Goal: Task Accomplishment & Management: Manage account settings

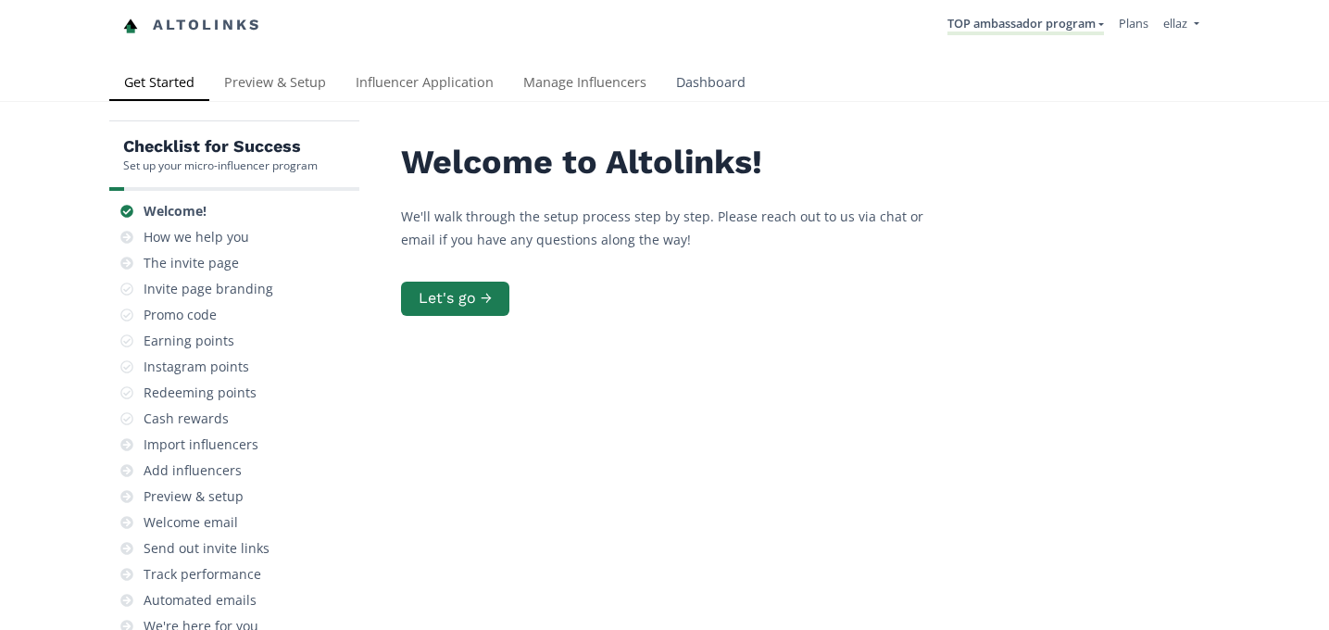
click at [698, 82] on link "Dashboard" at bounding box center [710, 84] width 99 height 37
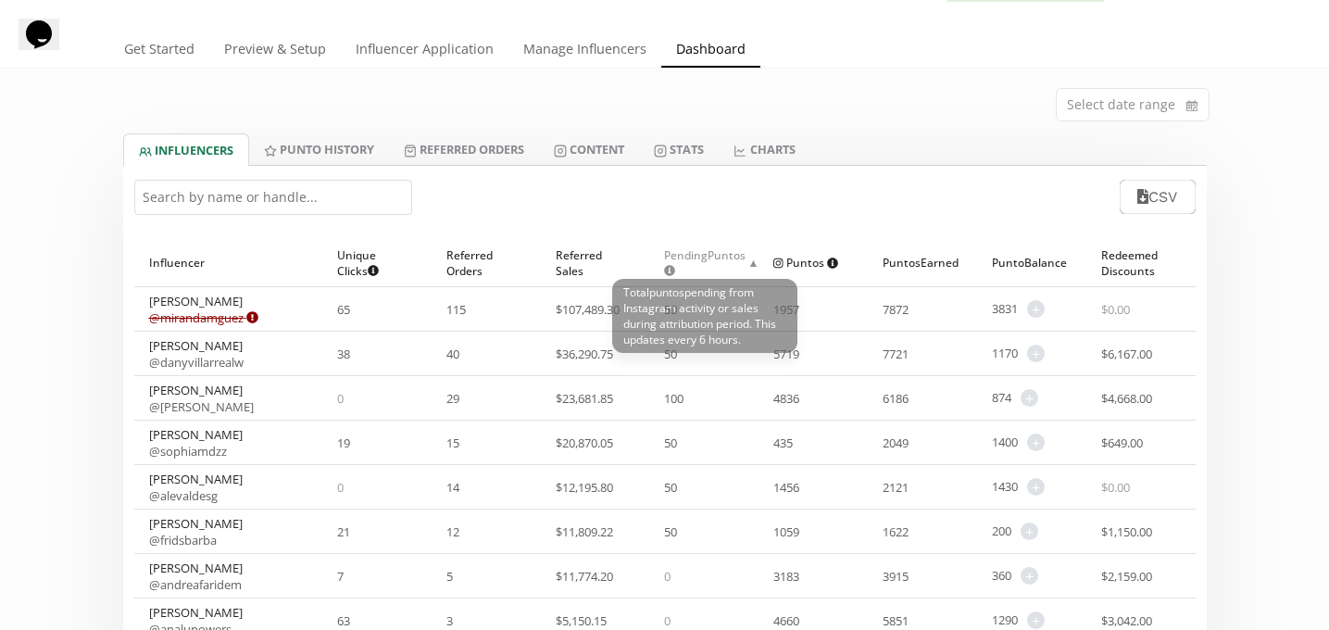
scroll to position [34, 0]
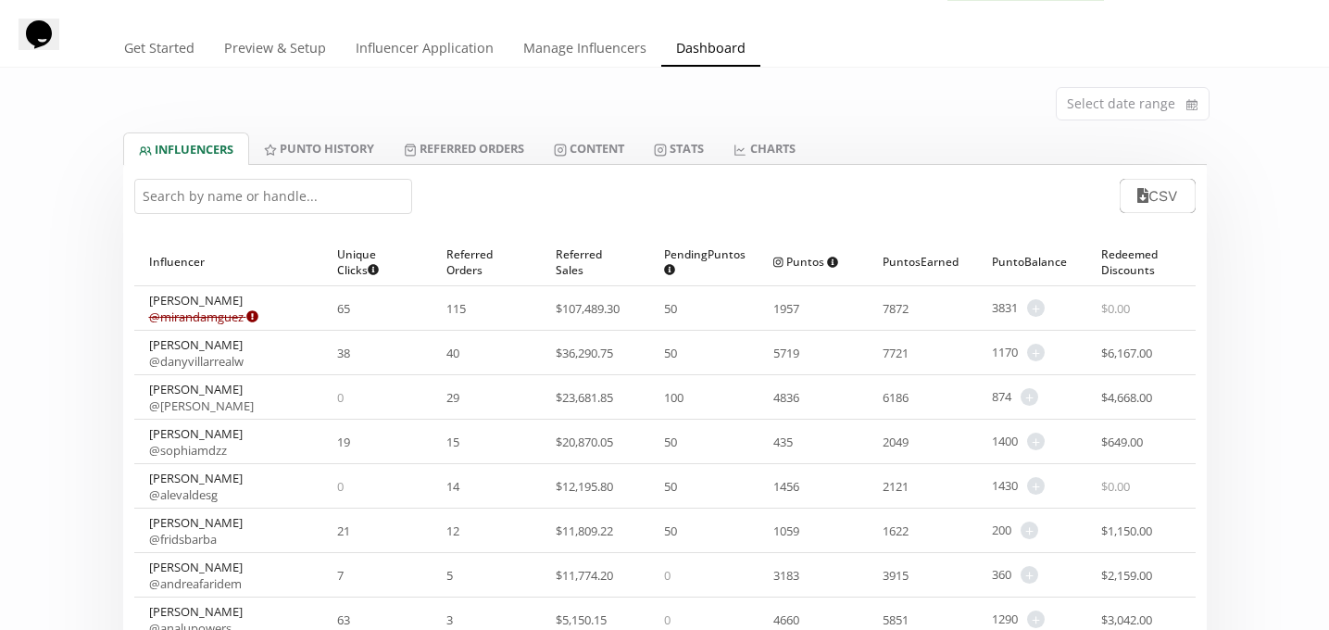
click at [303, 190] on input "text" at bounding box center [273, 196] width 278 height 35
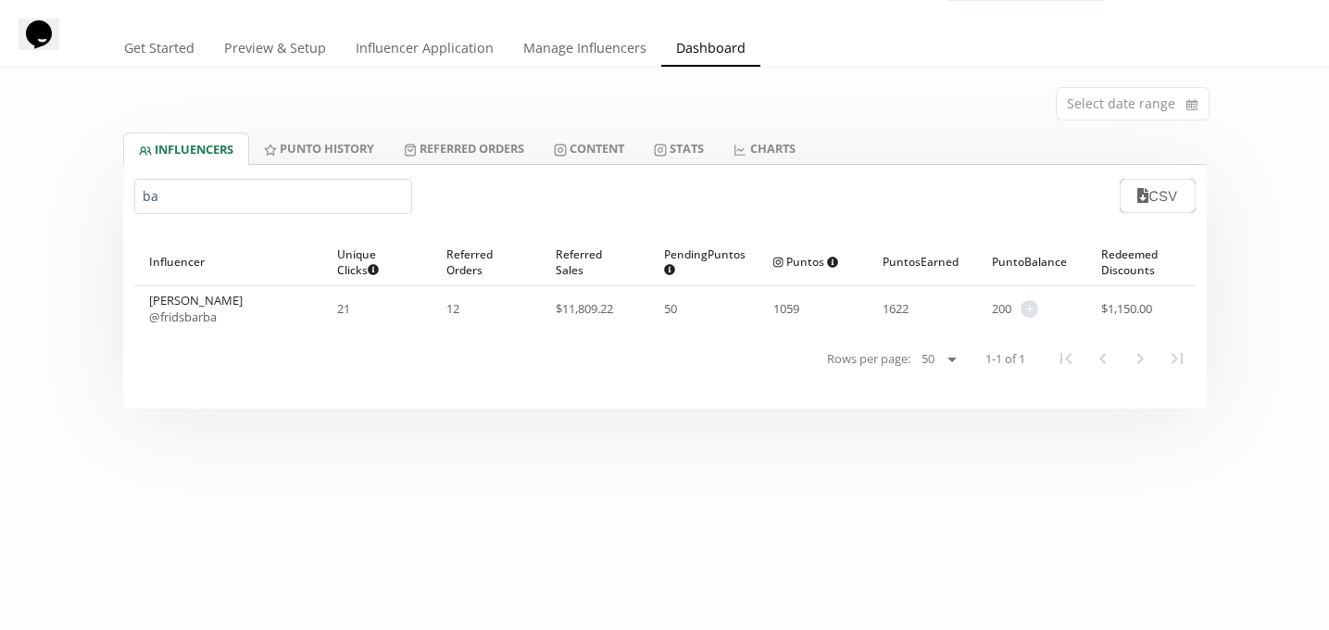
type input "b"
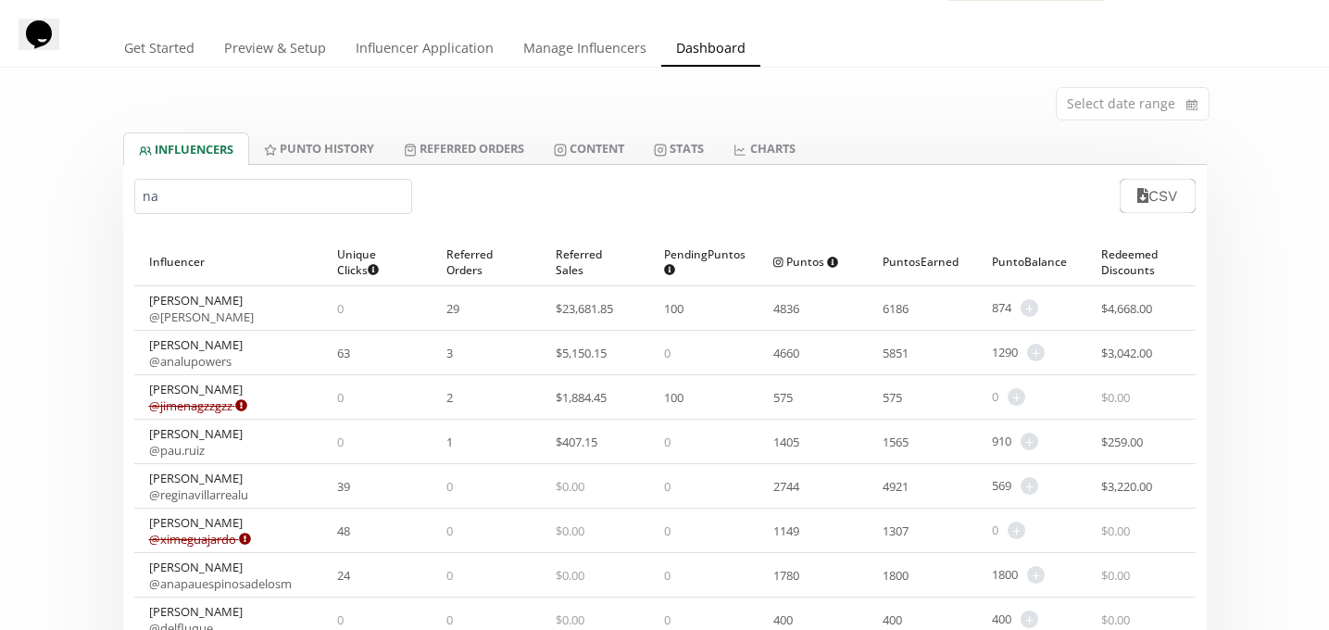
type input "n"
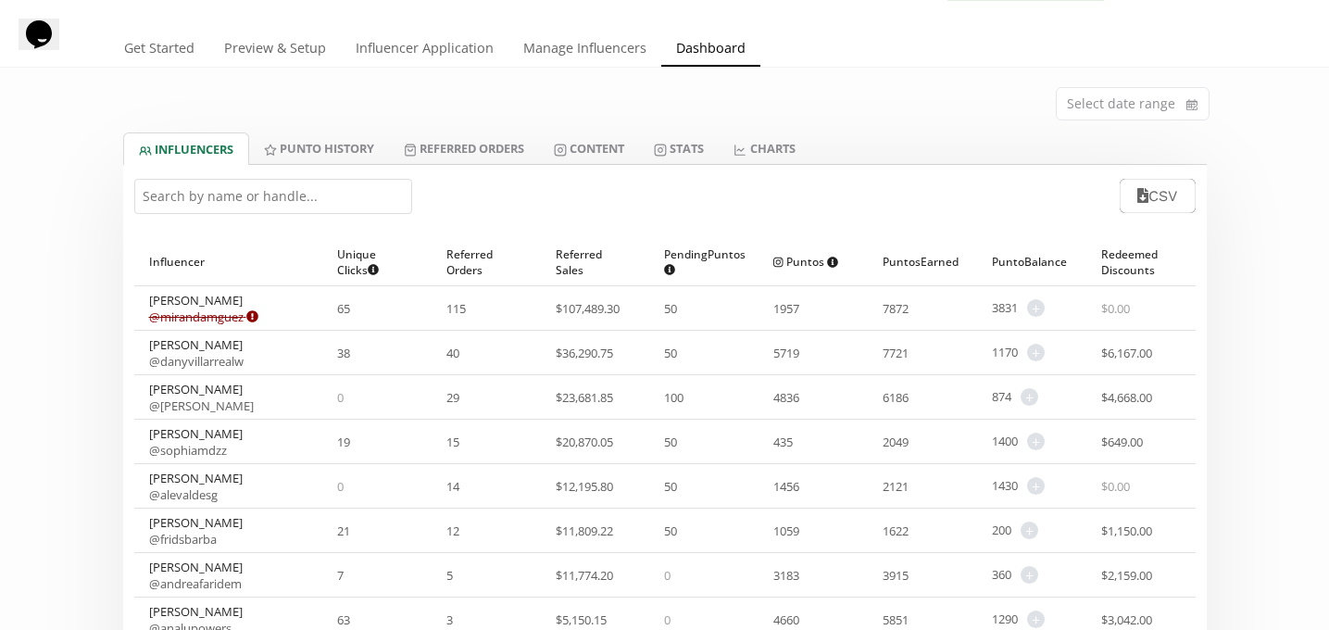
scroll to position [0, 0]
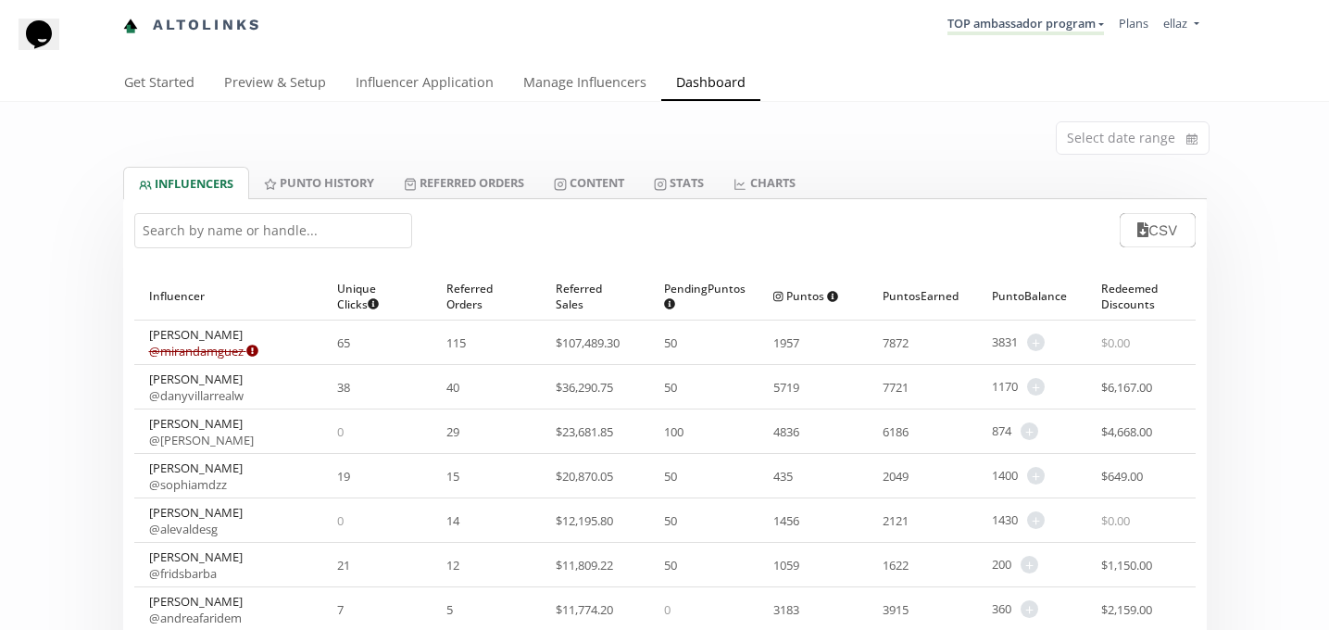
click at [1042, 39] on li "TOP ambassador program KINEDU MACRO INFLUENCERS (prog ventas) Ambassador Progra…" at bounding box center [1025, 25] width 171 height 36
click at [1042, 27] on link "TOP ambassador program" at bounding box center [1026, 25] width 157 height 20
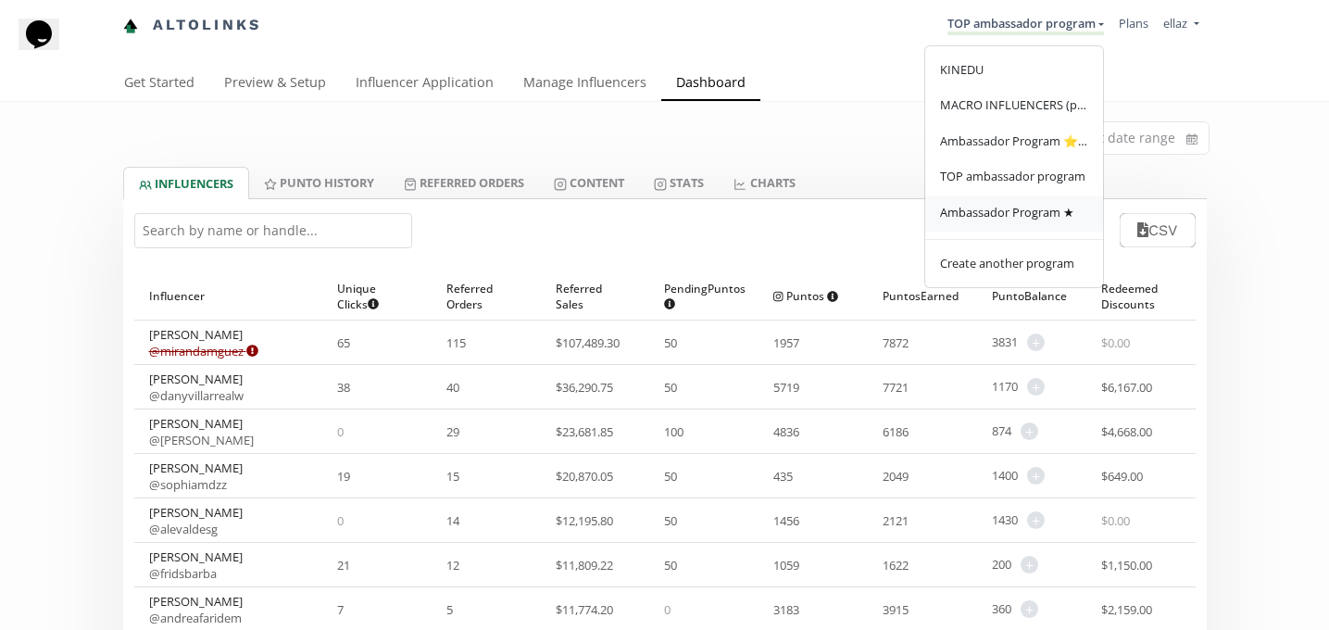
click at [1053, 217] on span "Ambassador Program ★" at bounding box center [1007, 212] width 134 height 17
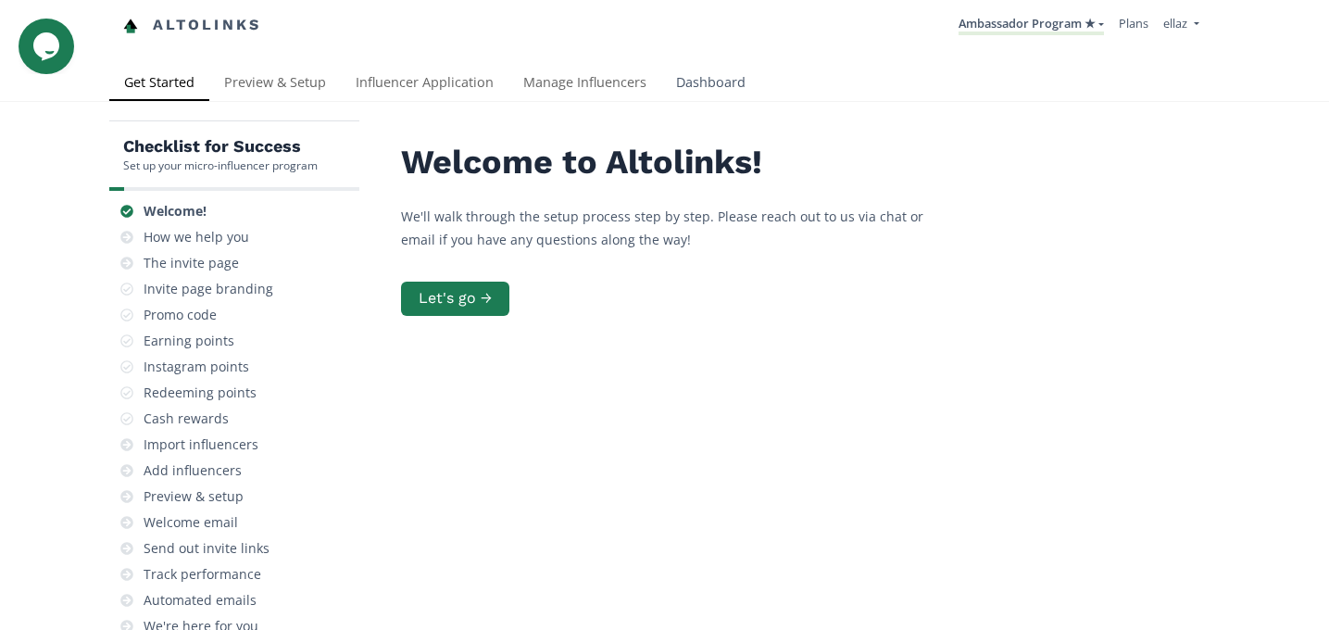
click at [714, 79] on link "Dashboard" at bounding box center [710, 84] width 99 height 37
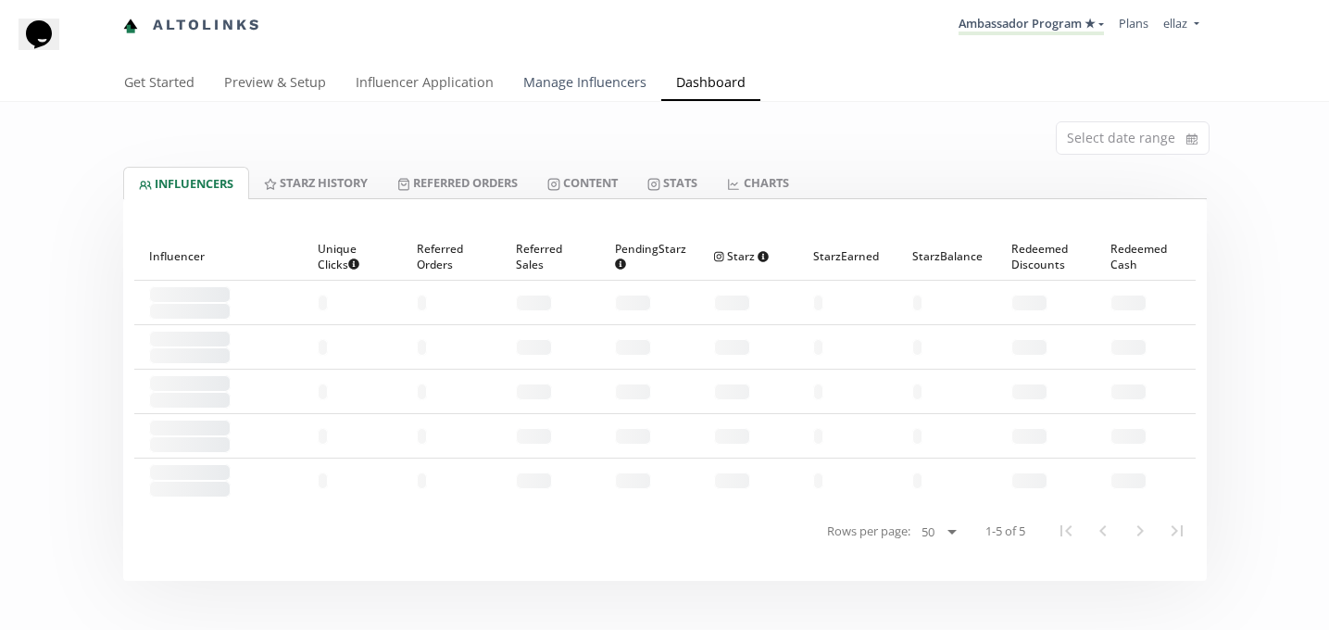
click at [554, 86] on link "Manage Influencers" at bounding box center [585, 84] width 153 height 37
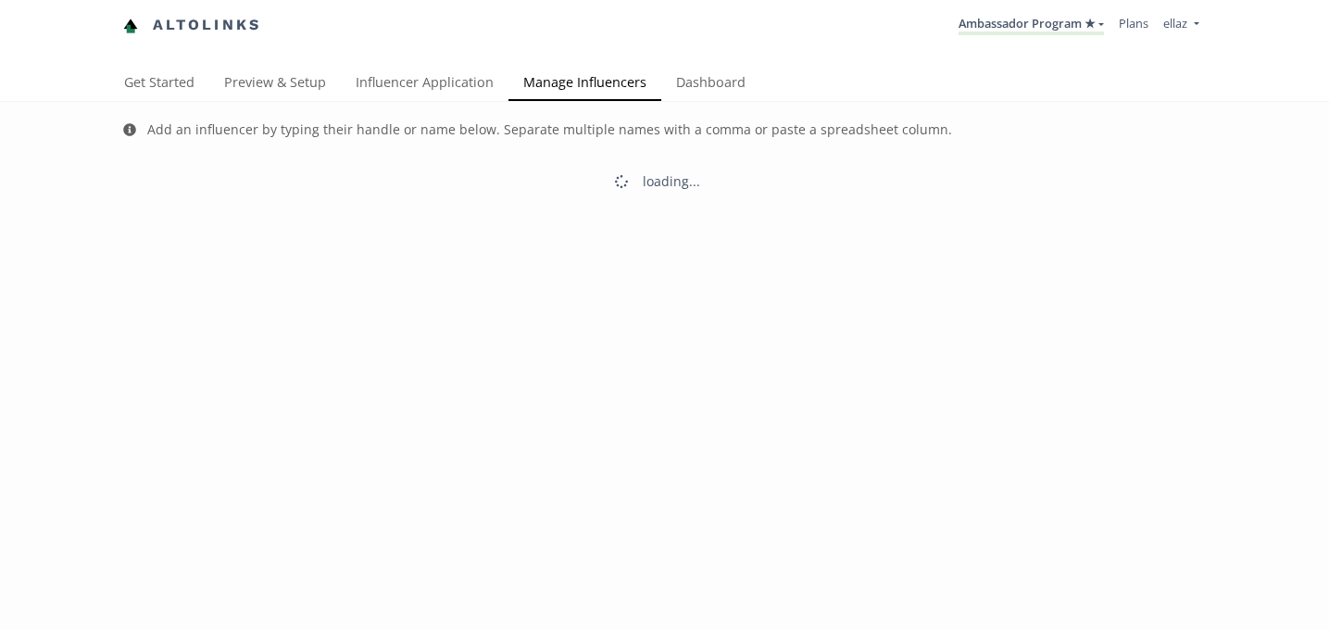
click at [708, 81] on link "Dashboard" at bounding box center [710, 84] width 99 height 37
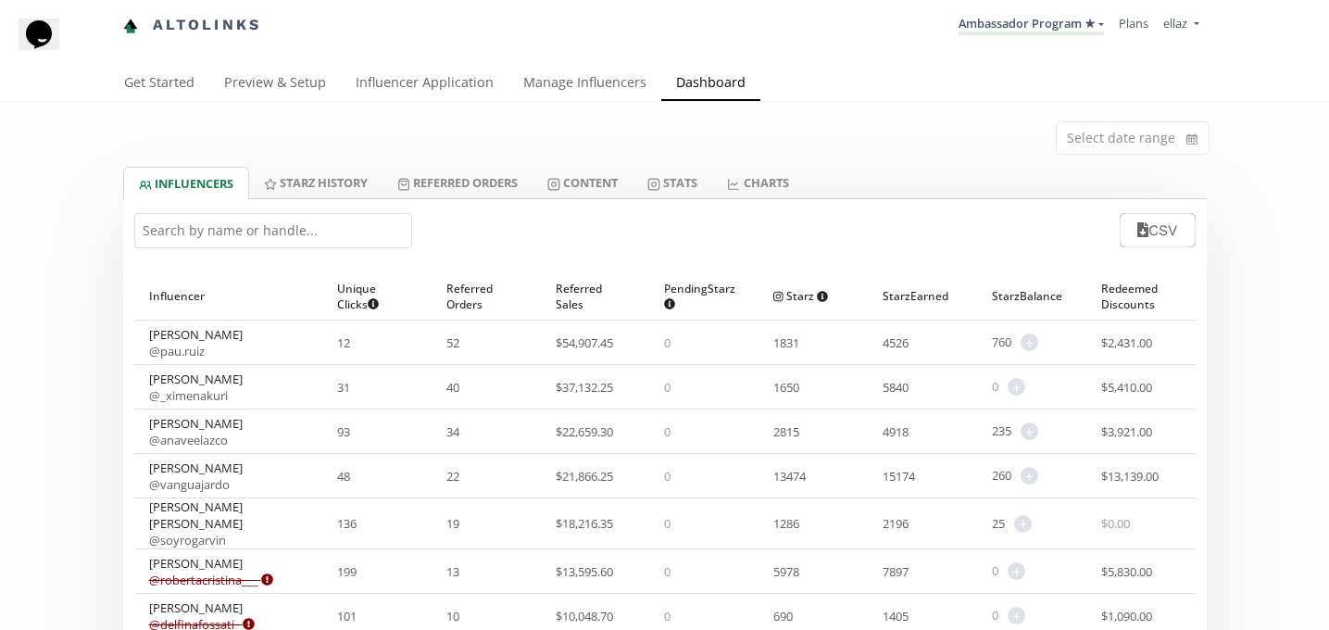
click at [251, 228] on input "text" at bounding box center [273, 230] width 278 height 35
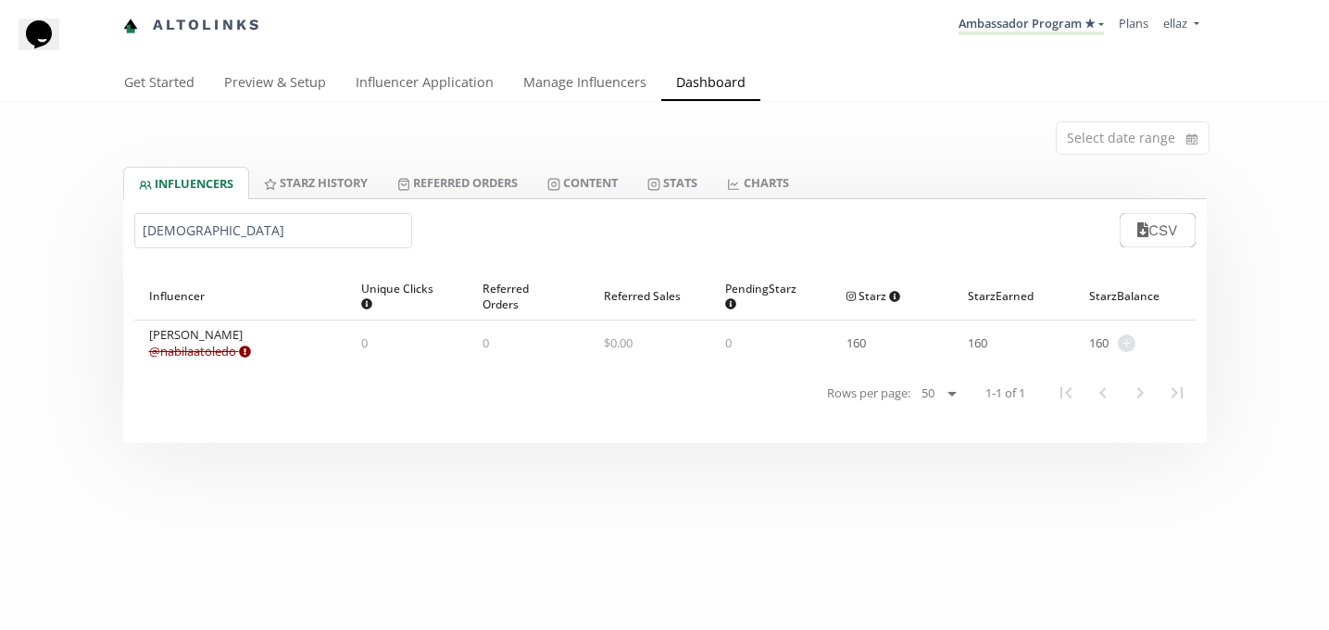
click at [175, 244] on input "[DEMOGRAPHIC_DATA]" at bounding box center [273, 230] width 278 height 35
type input "[PERSON_NAME][DEMOGRAPHIC_DATA]"
click at [622, 193] on link "Content" at bounding box center [583, 182] width 100 height 31
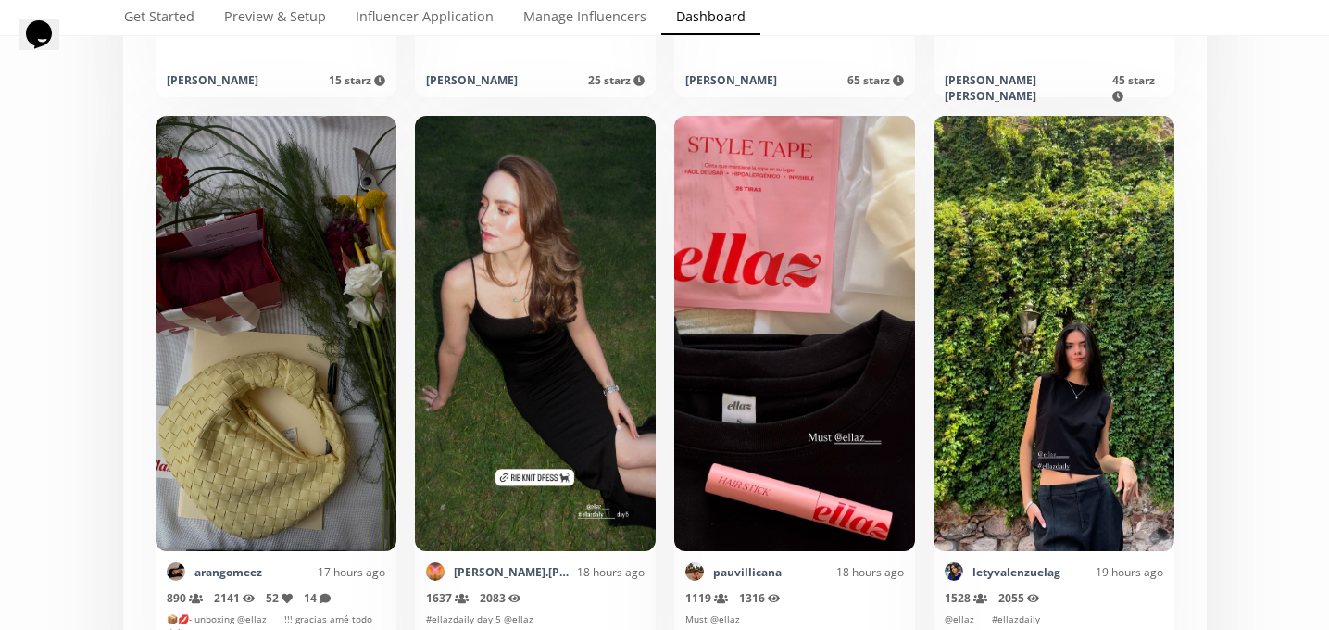
scroll to position [1022, 0]
